Goal: Transaction & Acquisition: Obtain resource

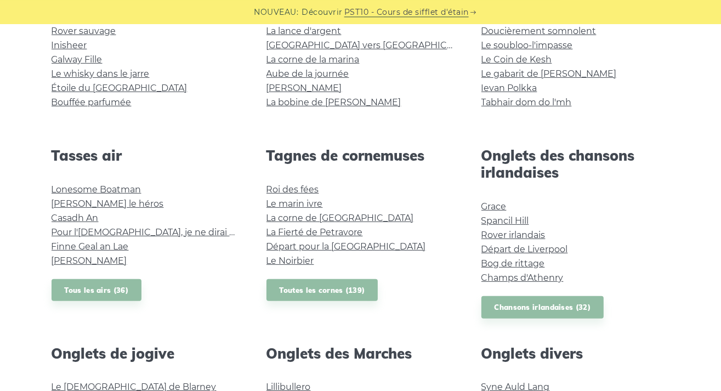
scroll to position [347, 0]
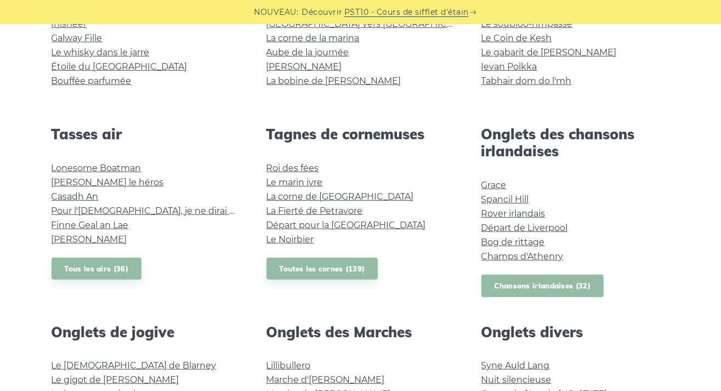
click at [517, 284] on link "Chansons irlandaises (32)" at bounding box center [543, 286] width 123 height 22
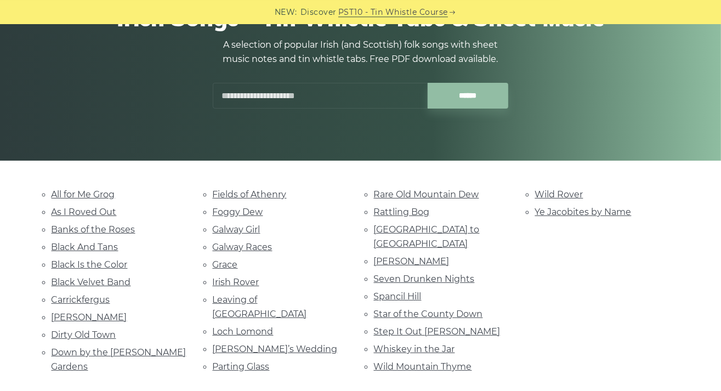
scroll to position [173, 0]
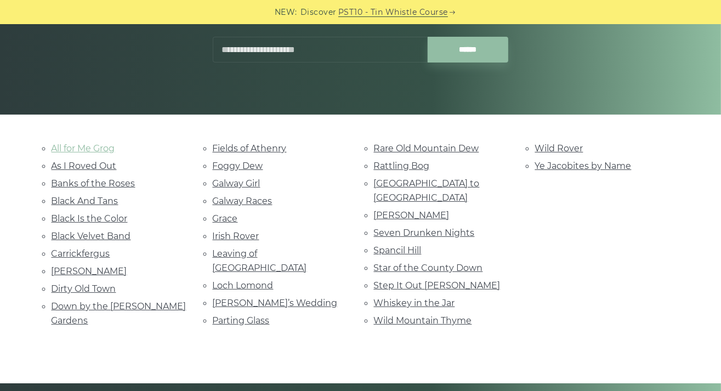
click at [84, 149] on link "All for Me Grog" at bounding box center [84, 148] width 64 height 10
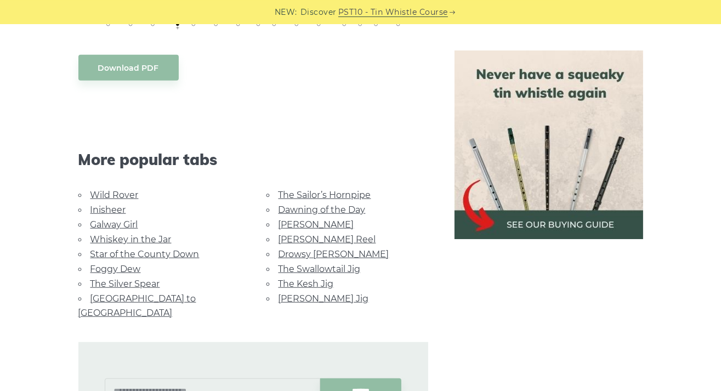
scroll to position [869, 0]
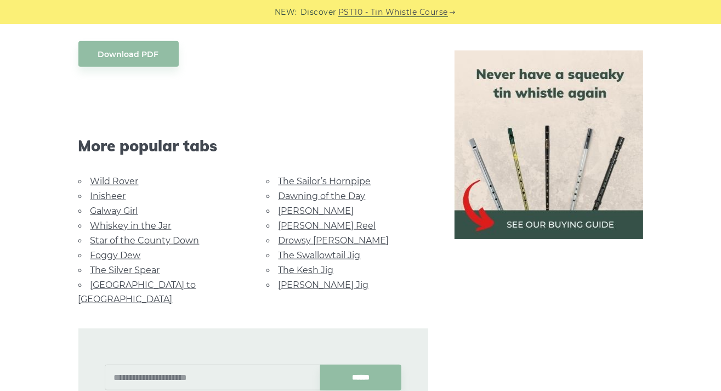
click at [292, 181] on link "The Sailor’s Hornpipe" at bounding box center [325, 181] width 93 height 10
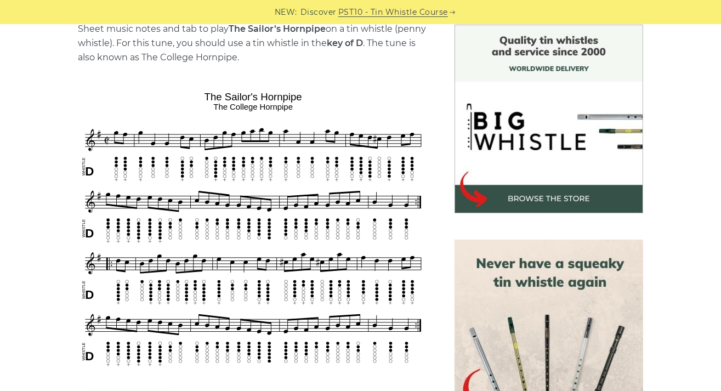
scroll to position [347, 0]
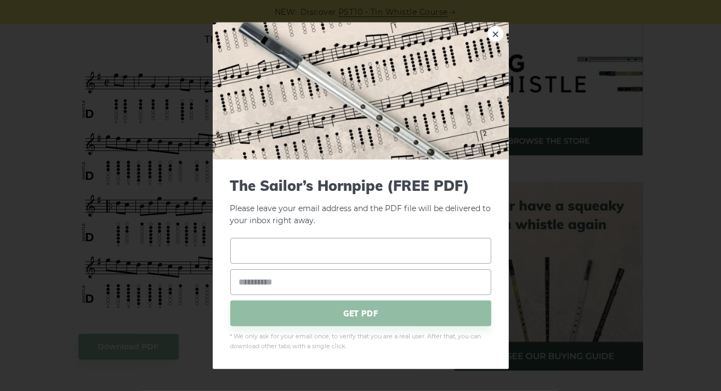
click at [263, 251] on input "text" at bounding box center [360, 251] width 261 height 26
type input "*******"
type input "**********"
click at [312, 316] on span "GET PDF" at bounding box center [360, 314] width 261 height 26
